Goal: Task Accomplishment & Management: Use online tool/utility

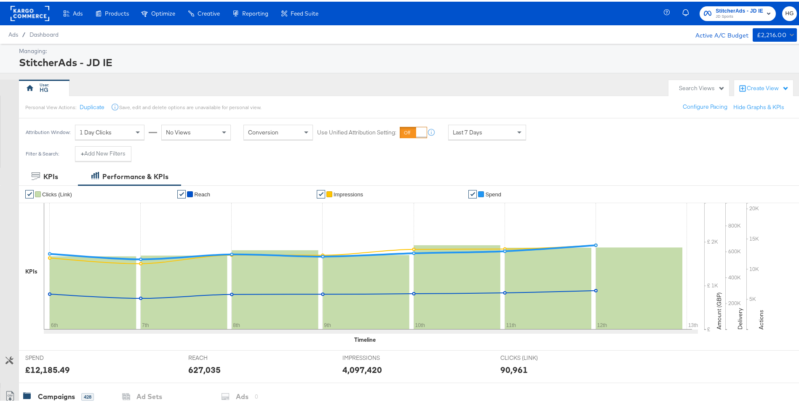
click at [34, 14] on rect at bounding box center [30, 11] width 39 height 15
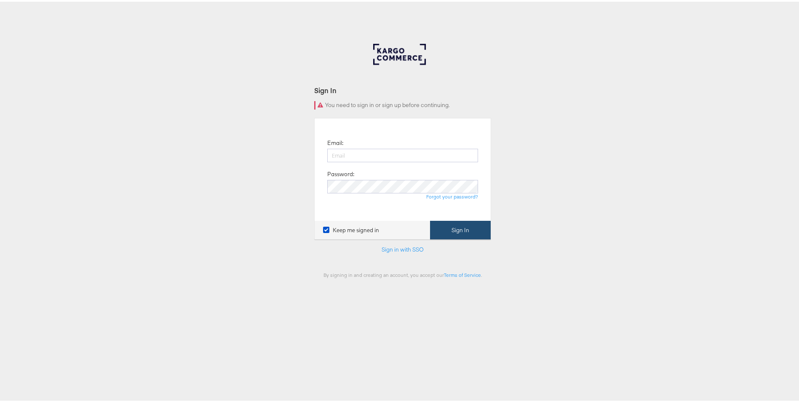
type input "harry.garrity@jdplc.com"
click at [466, 233] on button "Sign In" at bounding box center [460, 228] width 61 height 19
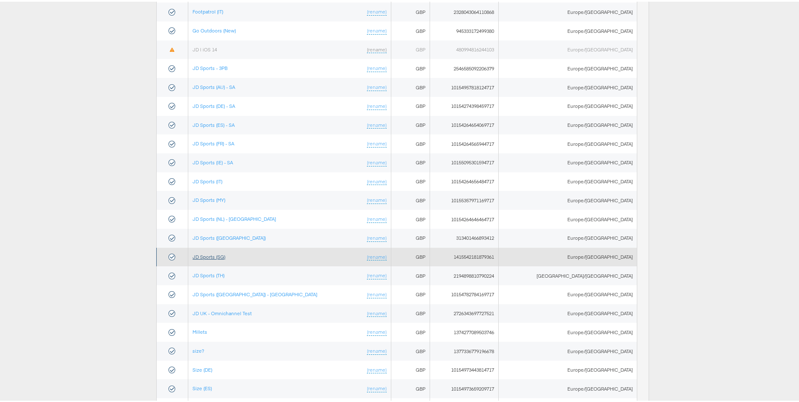
scroll to position [177, 0]
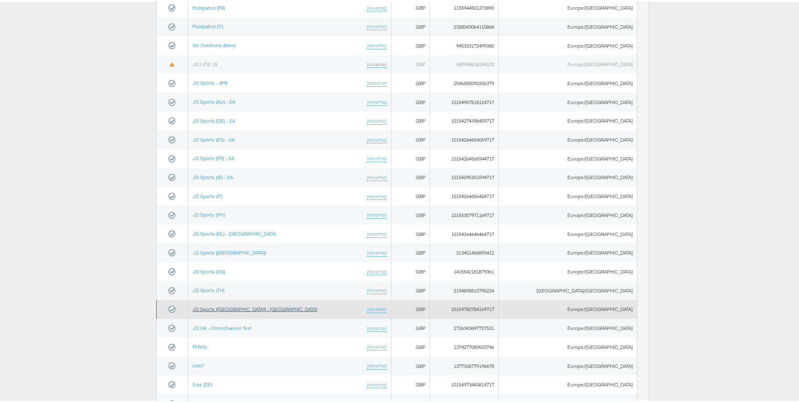
click at [221, 309] on link "JD Sports ([GEOGRAPHIC_DATA]) - [GEOGRAPHIC_DATA]" at bounding box center [255, 307] width 125 height 6
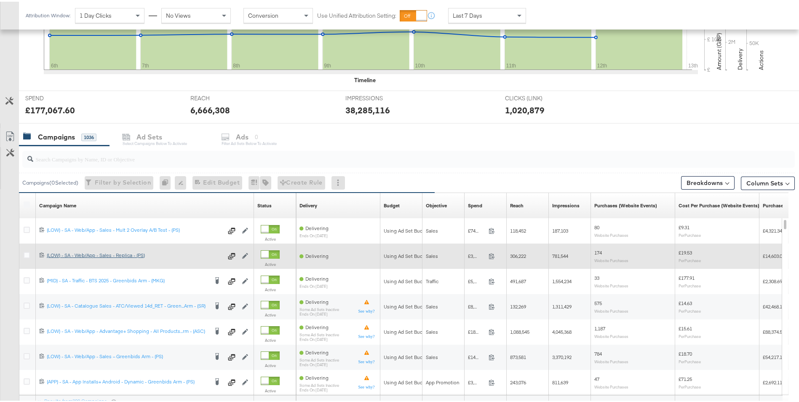
scroll to position [337, 0]
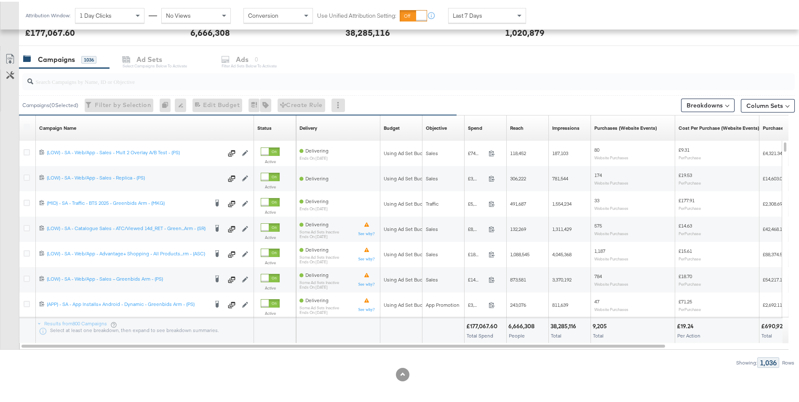
click at [95, 82] on input "search" at bounding box center [378, 76] width 691 height 16
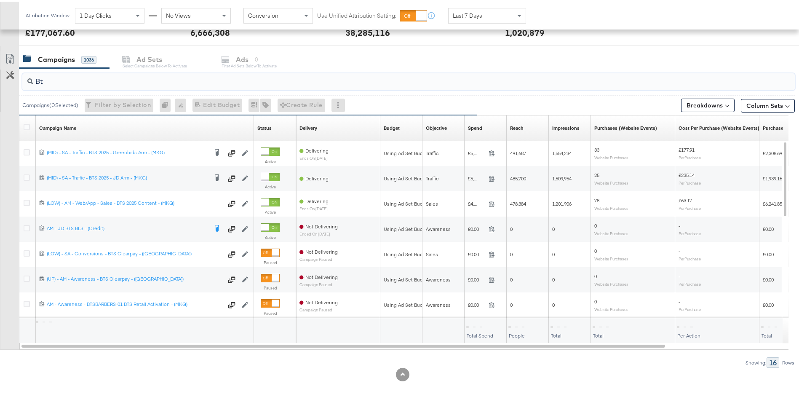
type input "B"
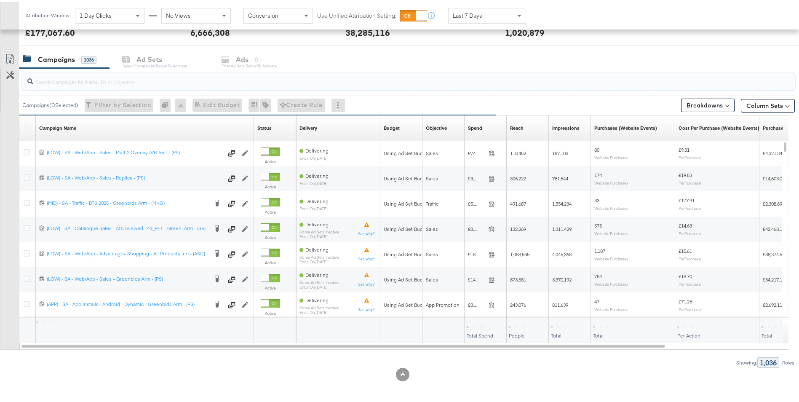
type input "="
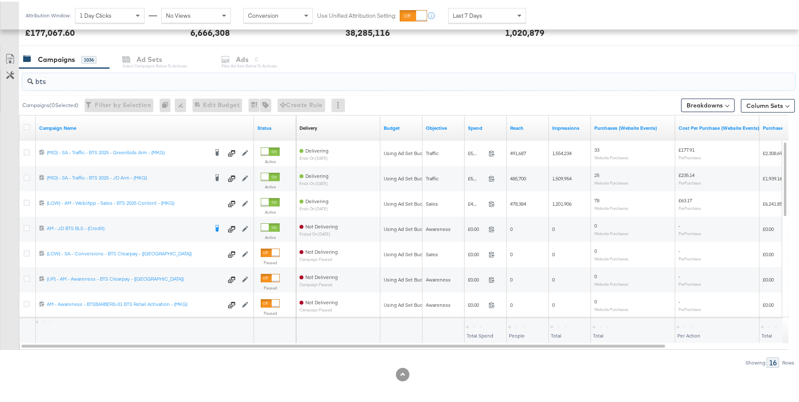
drag, startPoint x: 95, startPoint y: 82, endPoint x: 0, endPoint y: 76, distance: 95.4
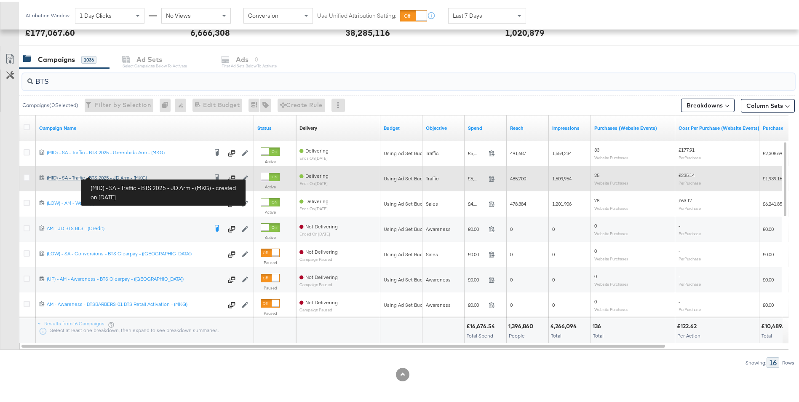
type input "BTS"
click at [113, 174] on div "(MID) - SA - Traffic - BTS 2025 - JD Arm - (MKG) (MID) - SA - Traffic - BTS 202…" at bounding box center [127, 176] width 161 height 7
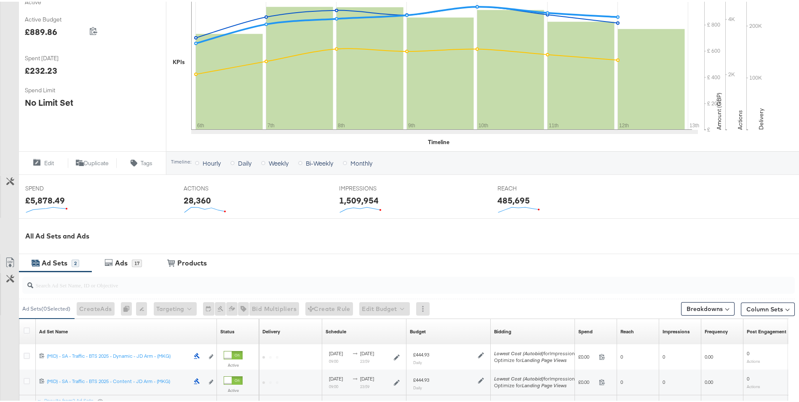
scroll to position [260, 0]
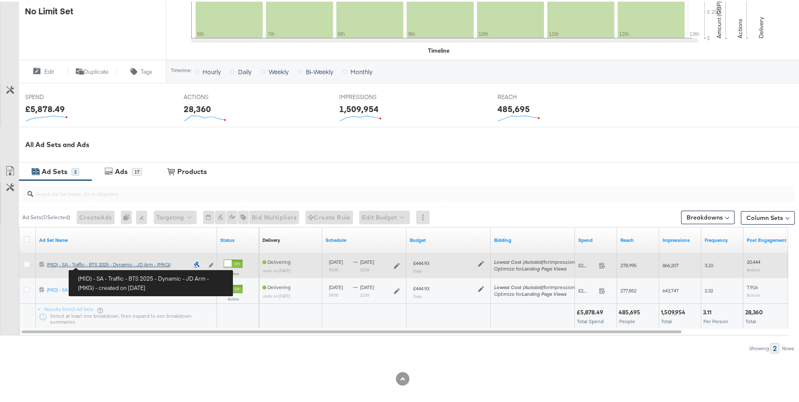
click at [103, 264] on div "(MID) - SA - Traffic - BTS 2025 - Dynamic - JD Arm - (MKG) (MID) - SA - Traffic…" at bounding box center [118, 263] width 142 height 7
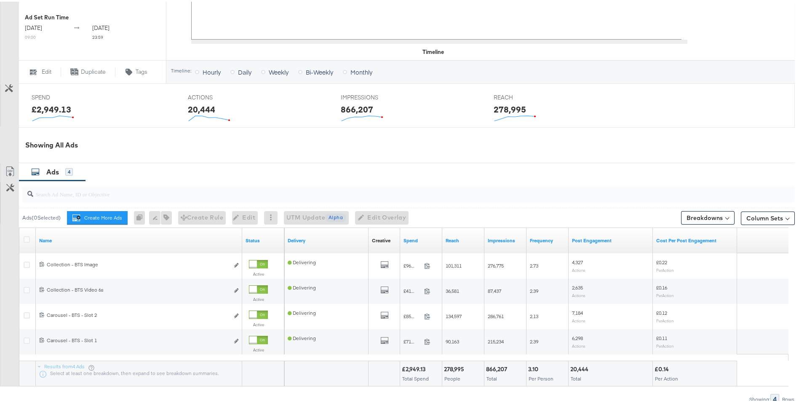
scroll to position [313, 0]
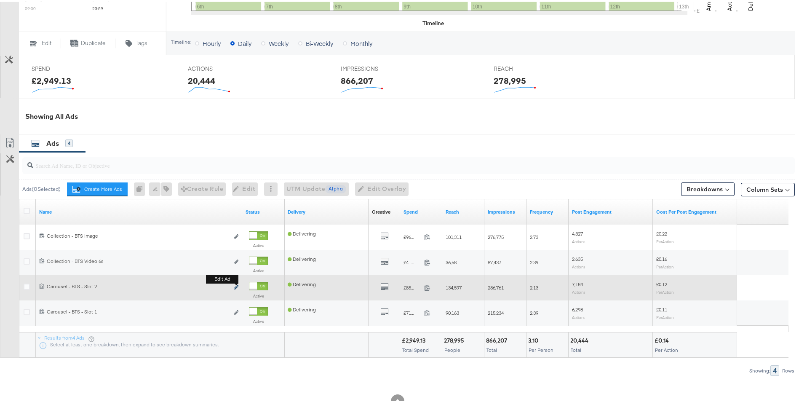
click at [237, 286] on icon "link" at bounding box center [236, 285] width 4 height 5
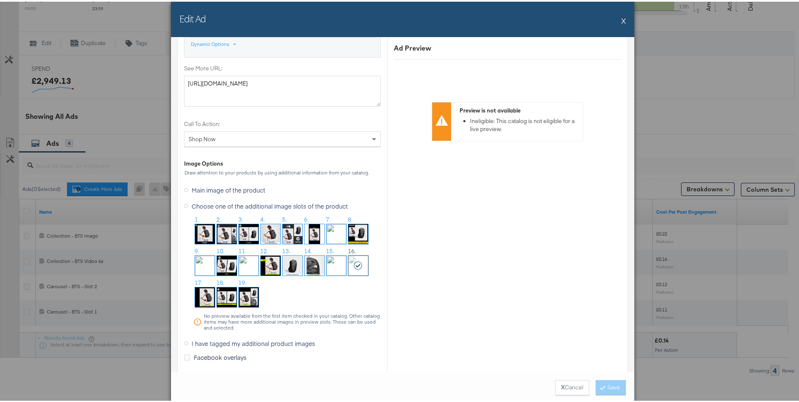
scroll to position [632, 0]
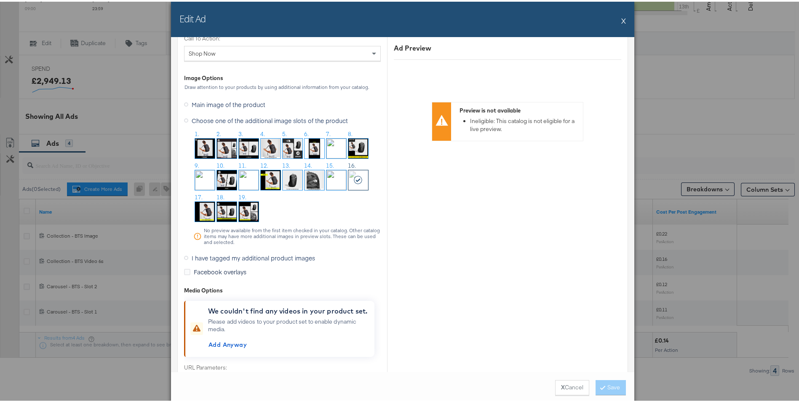
click at [617, 19] on div "Edit Ad X" at bounding box center [403, 17] width 464 height 35
click at [622, 19] on button "X" at bounding box center [624, 19] width 5 height 17
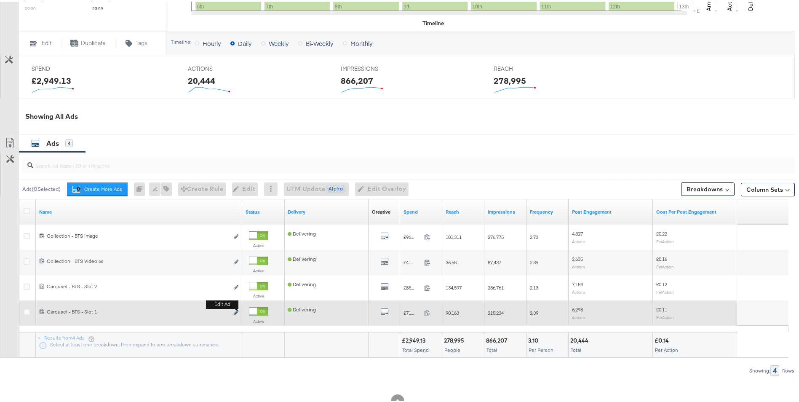
click at [238, 310] on icon "link" at bounding box center [236, 310] width 4 height 5
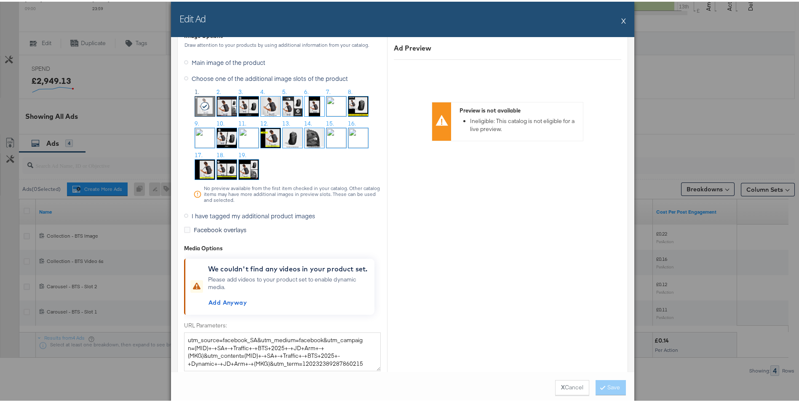
scroll to position [715, 0]
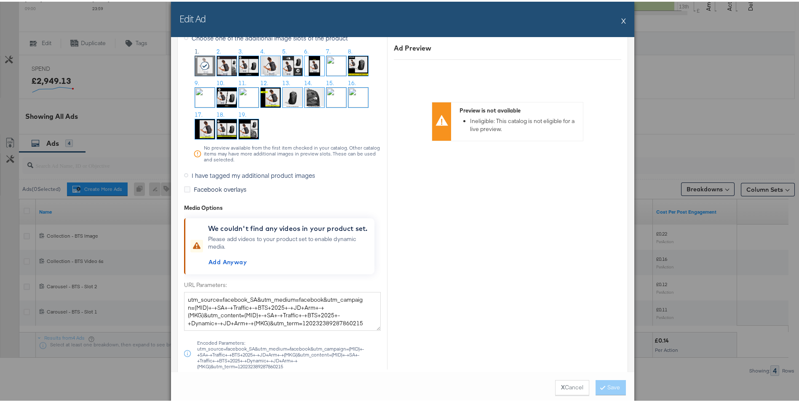
click at [622, 20] on button "X" at bounding box center [624, 19] width 5 height 17
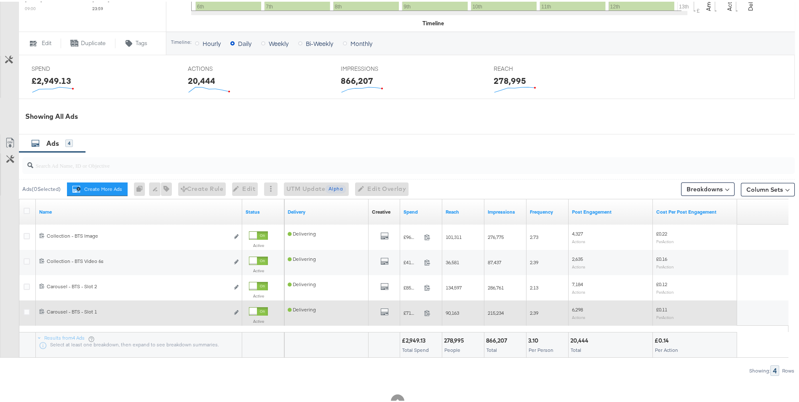
click at [233, 308] on div "Edit ad" at bounding box center [234, 311] width 10 height 9
click at [238, 308] on button "Edit ad" at bounding box center [236, 311] width 5 height 9
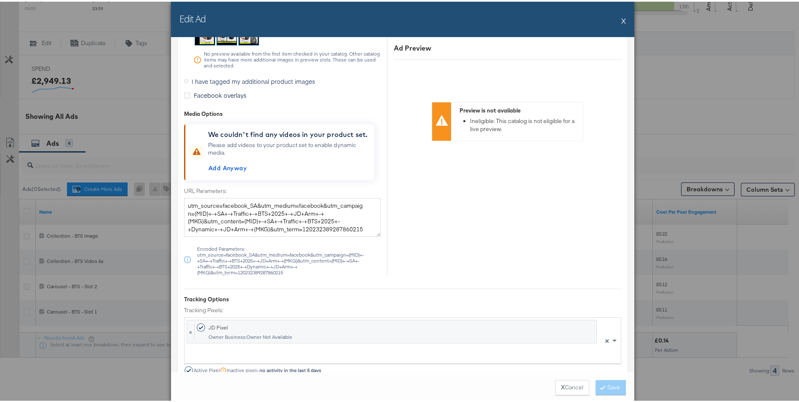
scroll to position [716, 0]
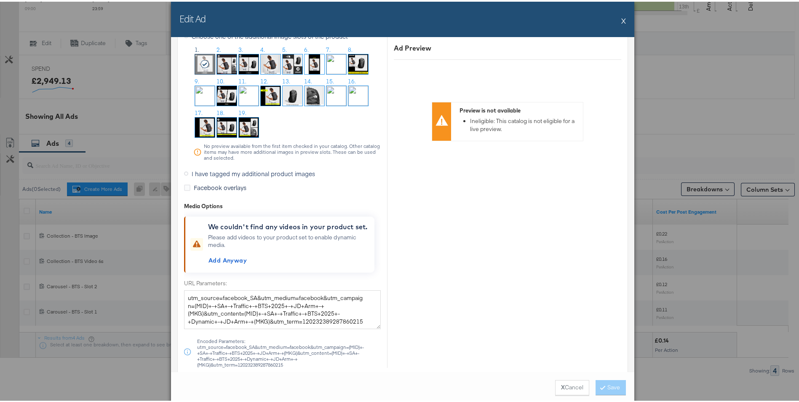
click at [622, 19] on button "X" at bounding box center [624, 19] width 5 height 17
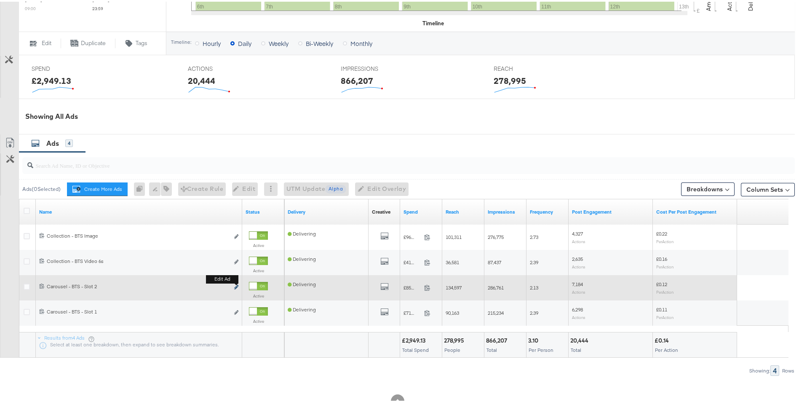
click at [235, 285] on icon "link" at bounding box center [236, 285] width 4 height 5
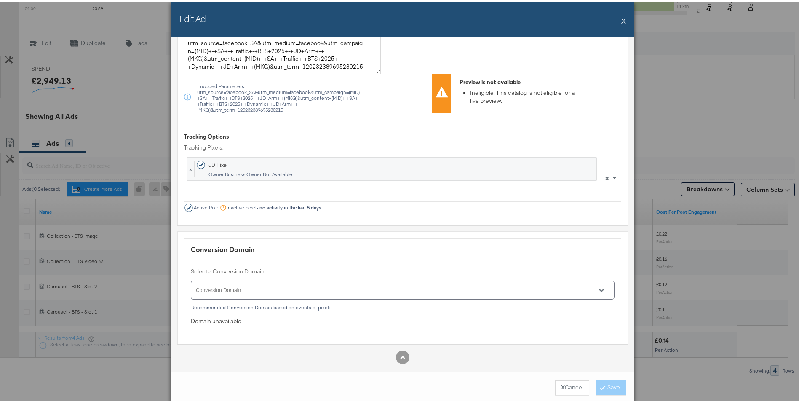
scroll to position [977, 0]
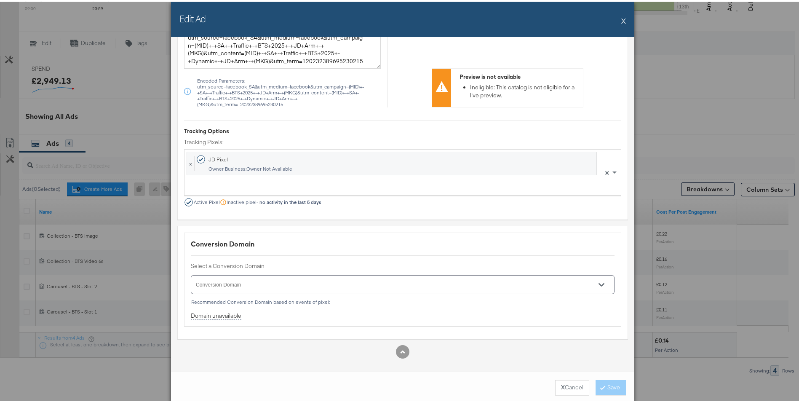
click at [622, 21] on button "X" at bounding box center [624, 19] width 5 height 17
